Goal: Task Accomplishment & Management: Use online tool/utility

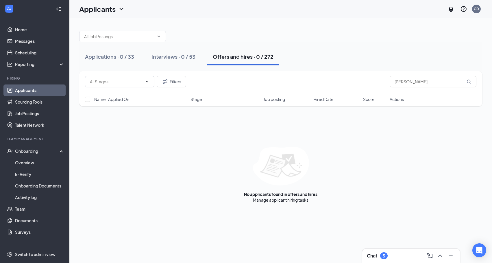
click at [41, 88] on link "Applicants" at bounding box center [39, 90] width 49 height 12
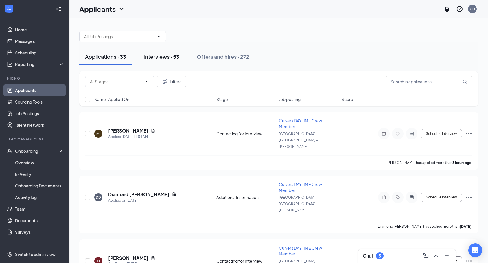
click at [150, 55] on div "Interviews · 53" at bounding box center [161, 56] width 36 height 7
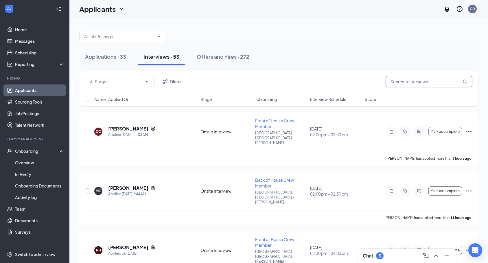
click at [407, 83] on input "text" at bounding box center [429, 82] width 87 height 12
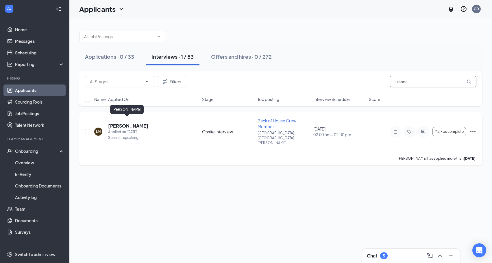
type input "luisana"
click at [124, 123] on h5 "[PERSON_NAME]" at bounding box center [128, 126] width 40 height 6
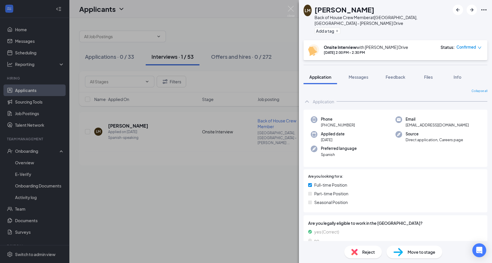
click at [490, 10] on div "LM Luisana Maita Back of House Crew Member at Madison, WI - Todd Drive Add a tag" at bounding box center [395, 20] width 193 height 40
click at [484, 9] on icon "Ellipses" at bounding box center [484, 9] width 7 height 7
click at [487, 8] on icon "Ellipses" at bounding box center [484, 9] width 7 height 7
click at [454, 23] on link "View full application" at bounding box center [453, 23] width 62 height 6
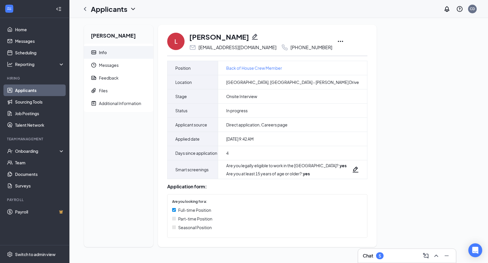
click at [337, 41] on icon "Ellipses" at bounding box center [340, 41] width 7 height 7
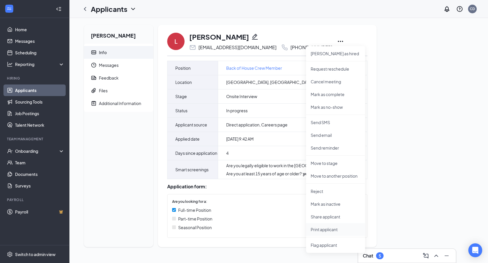
click at [328, 229] on p "Print applicant" at bounding box center [336, 229] width 50 height 6
